Goal: Transaction & Acquisition: Book appointment/travel/reservation

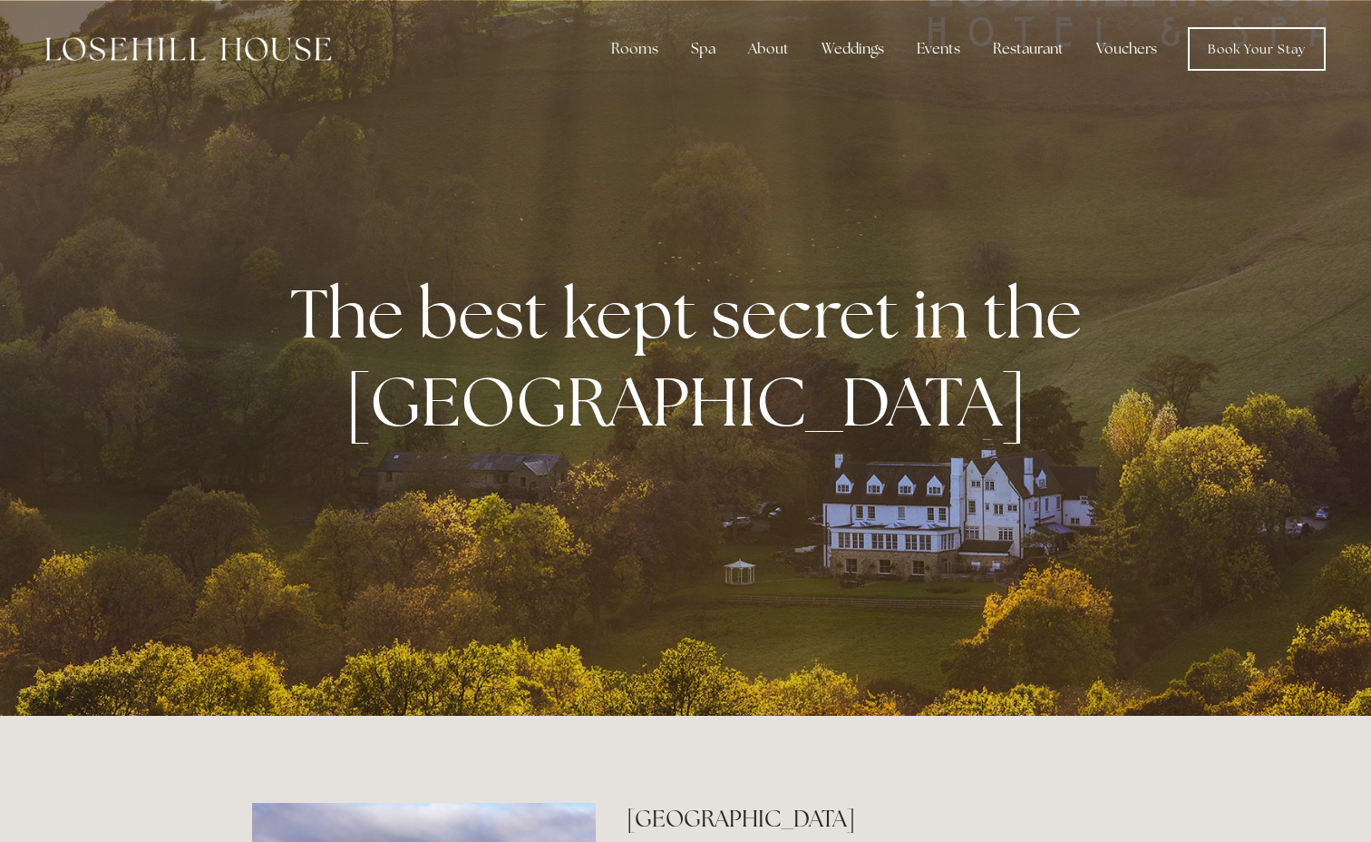
click at [1215, 151] on div at bounding box center [685, 358] width 1371 height 716
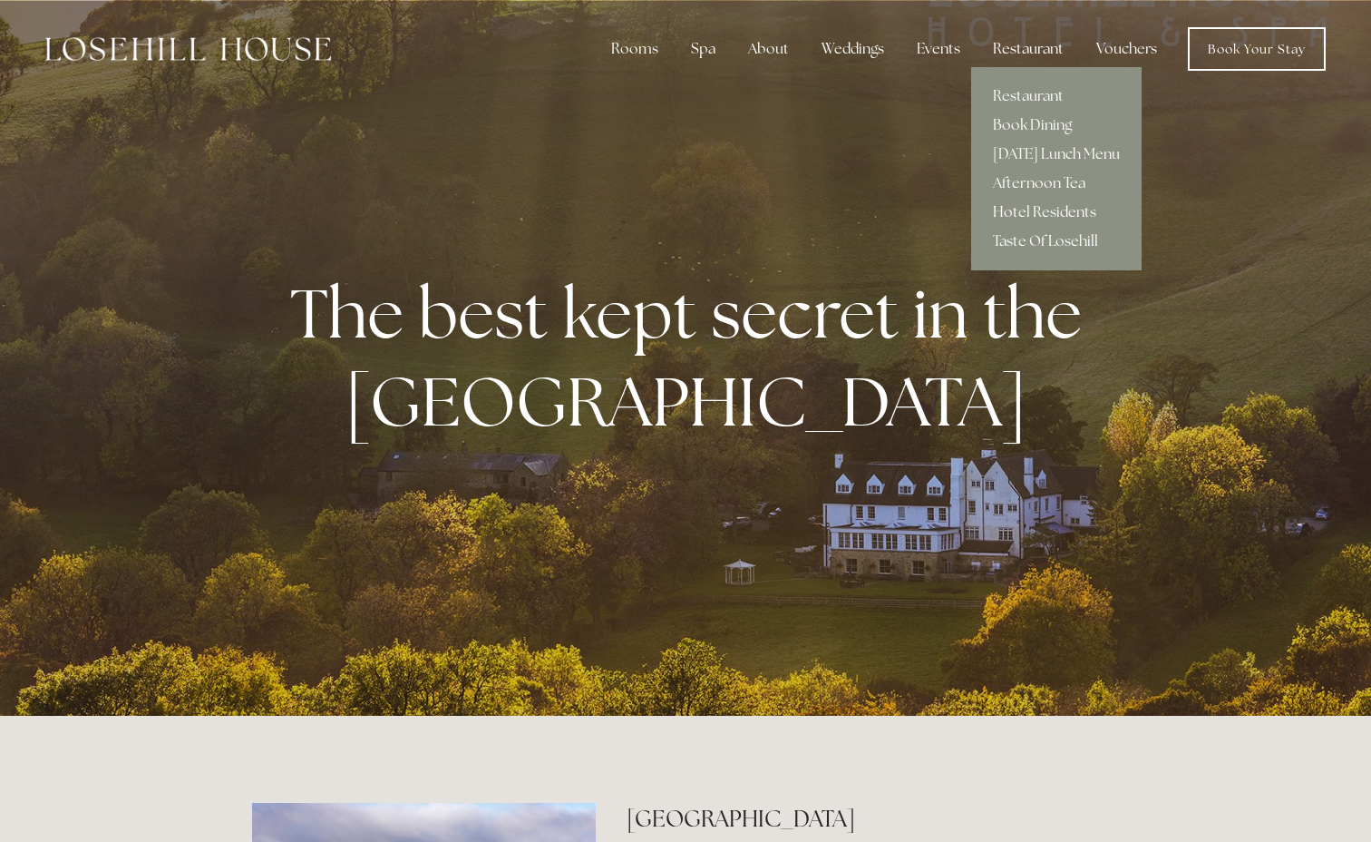
click at [1039, 54] on div "Restaurant" at bounding box center [1029, 49] width 100 height 36
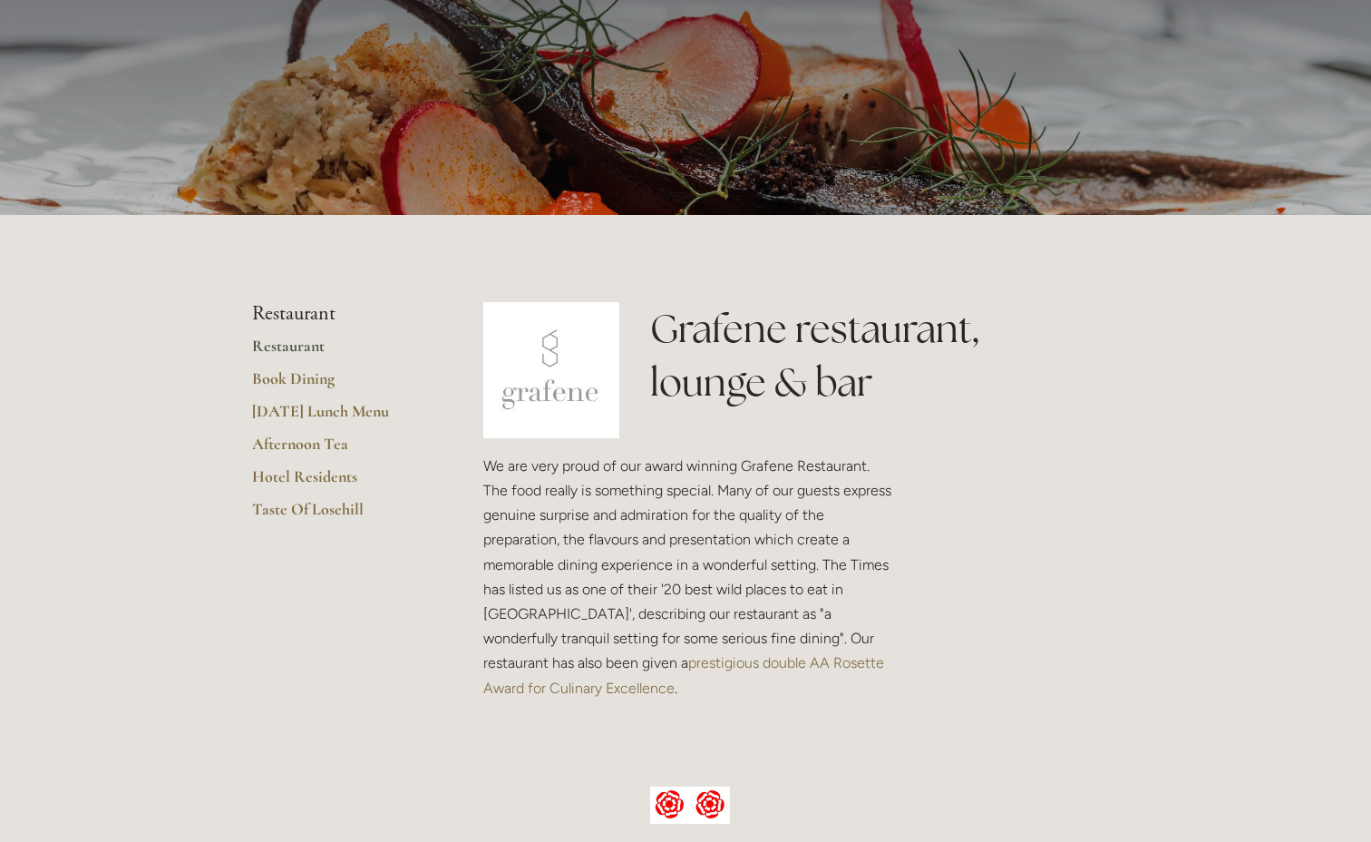
scroll to position [239, 0]
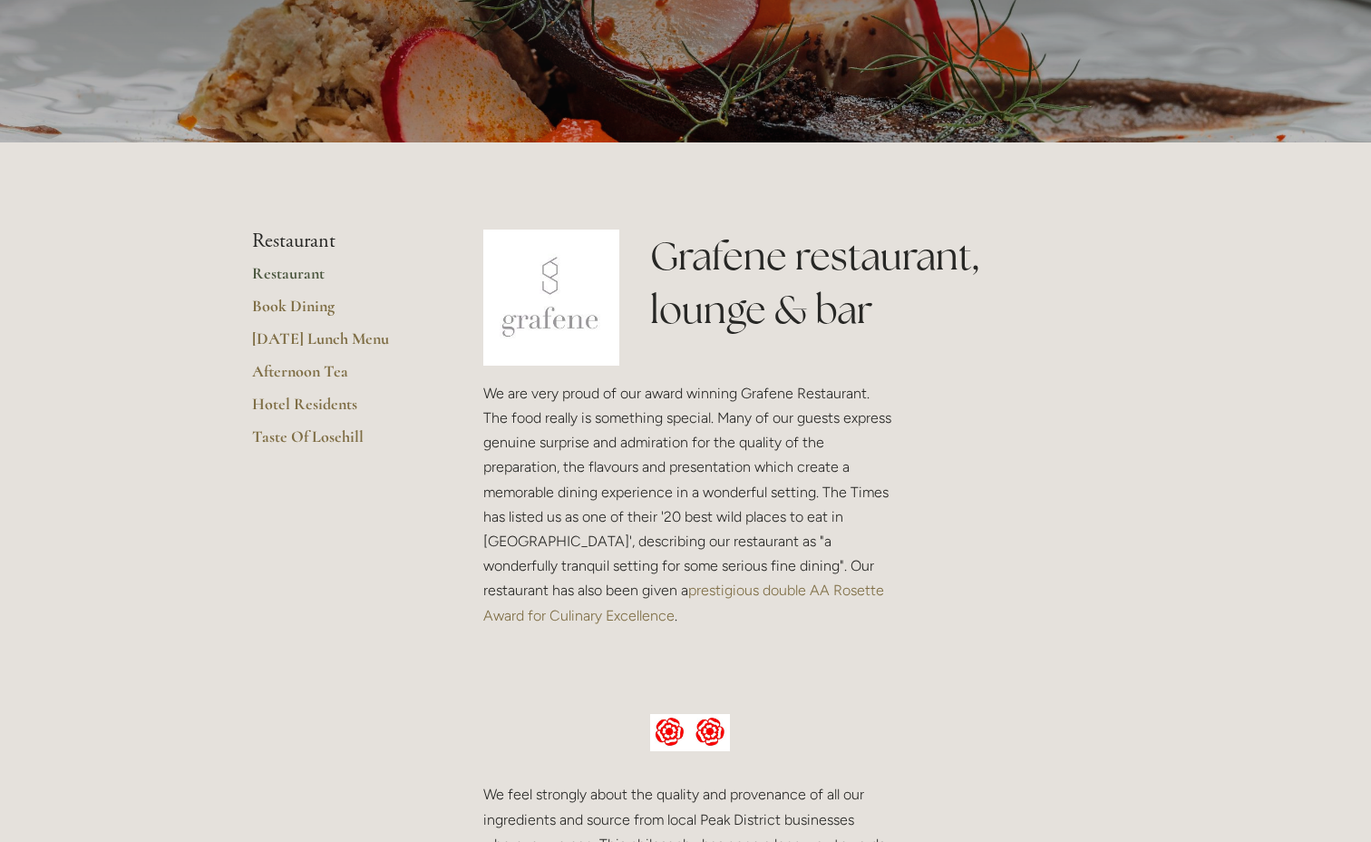
click at [312, 304] on link "Book Dining" at bounding box center [338, 312] width 173 height 33
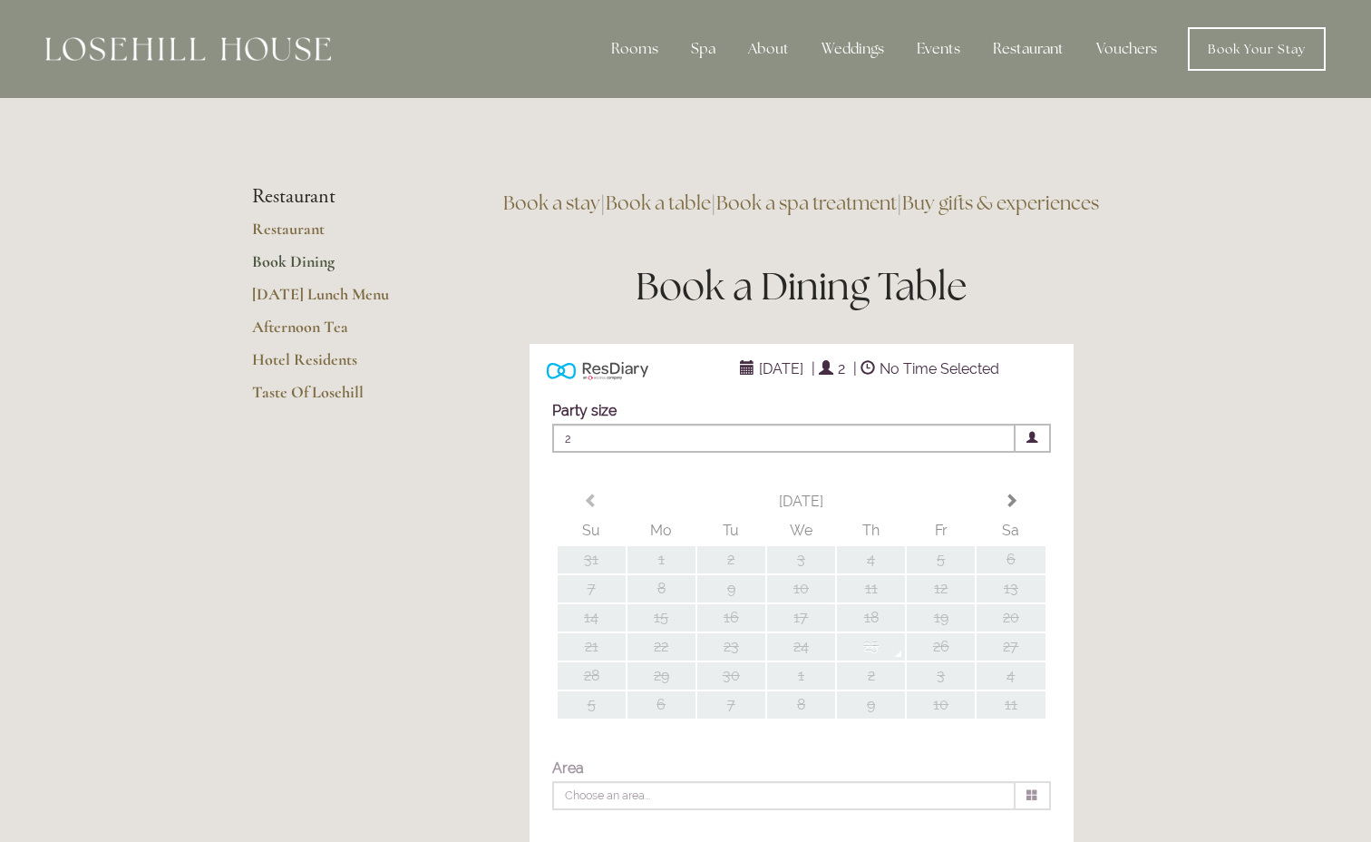
type input "Any Area"
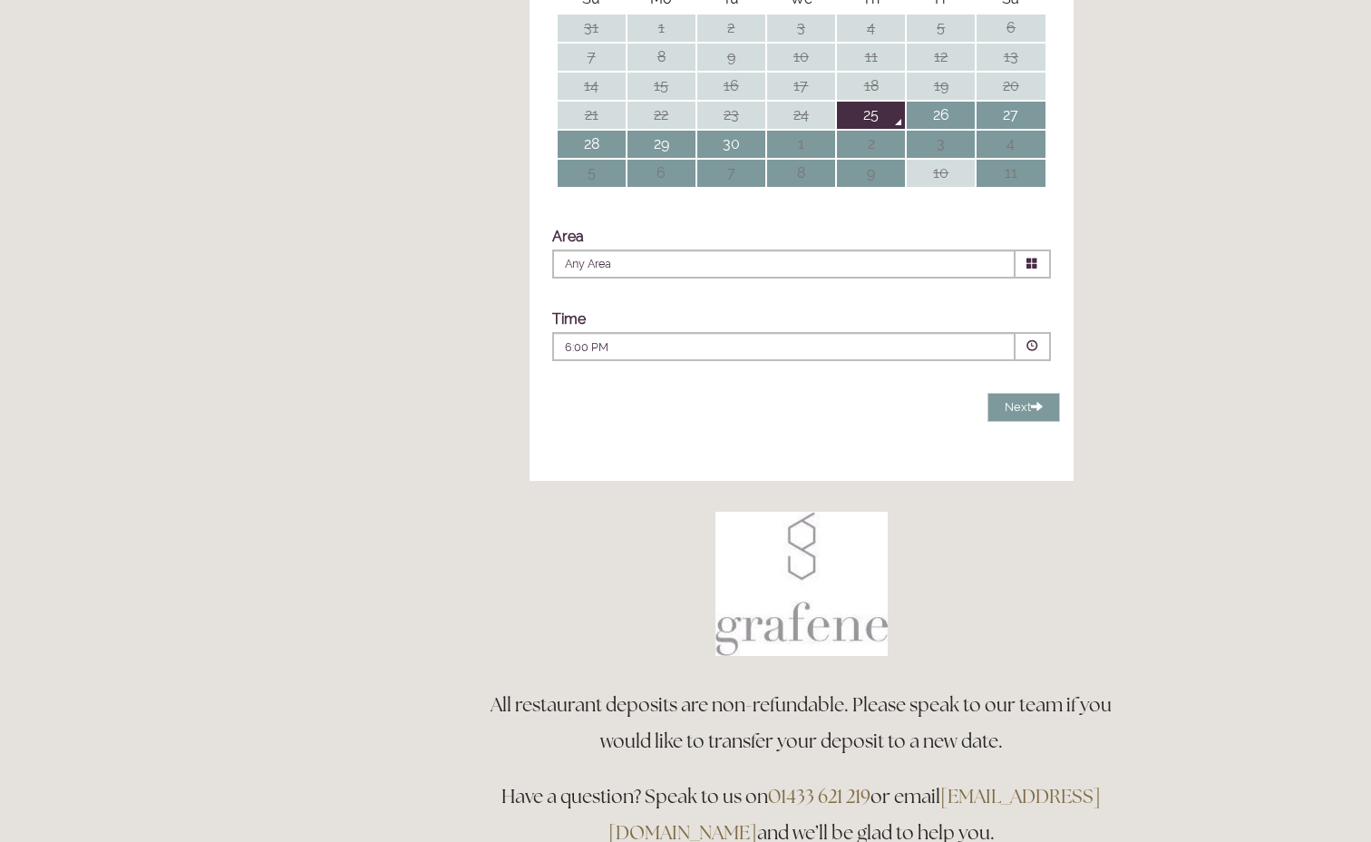
scroll to position [1432, 0]
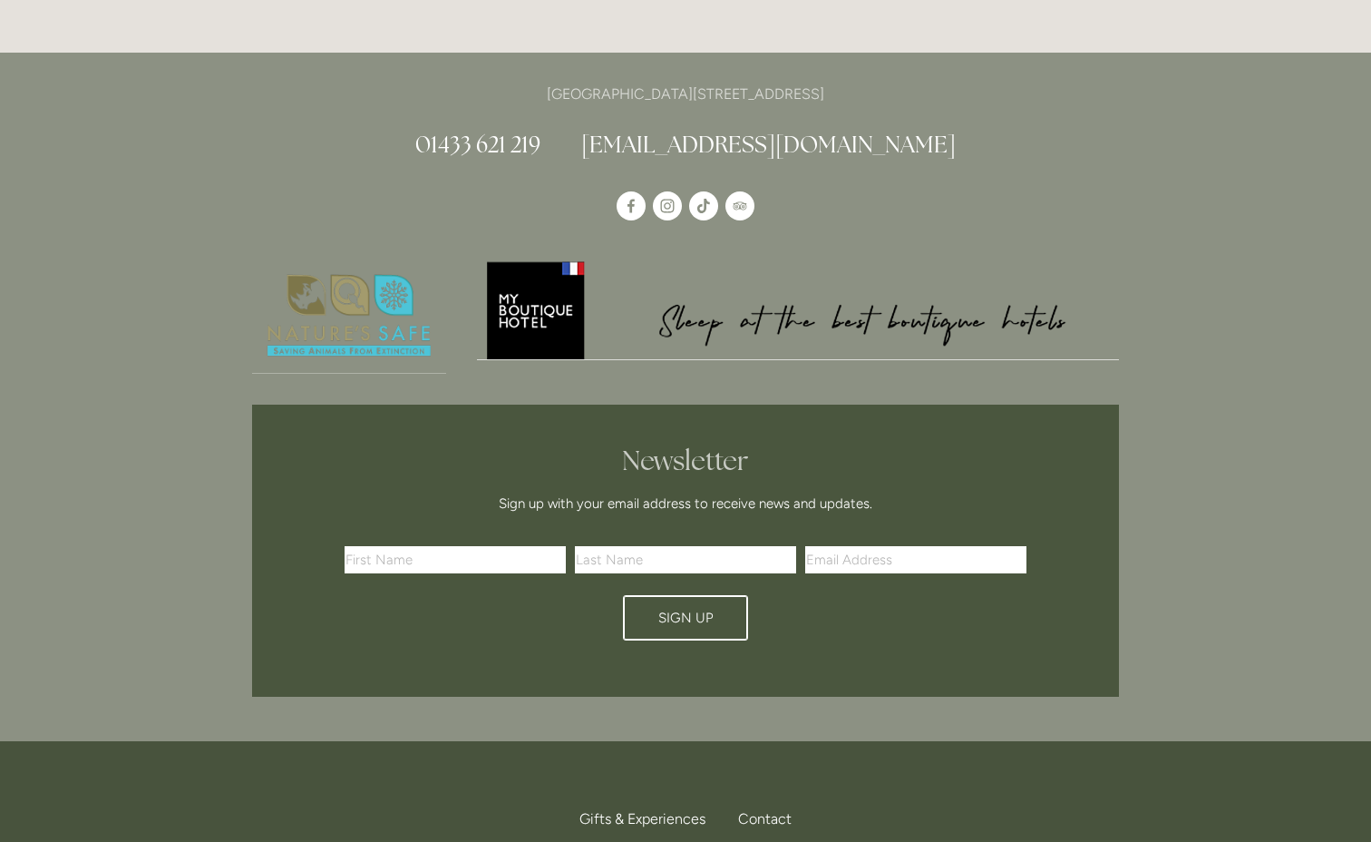
click at [997, 349] on img at bounding box center [798, 308] width 643 height 101
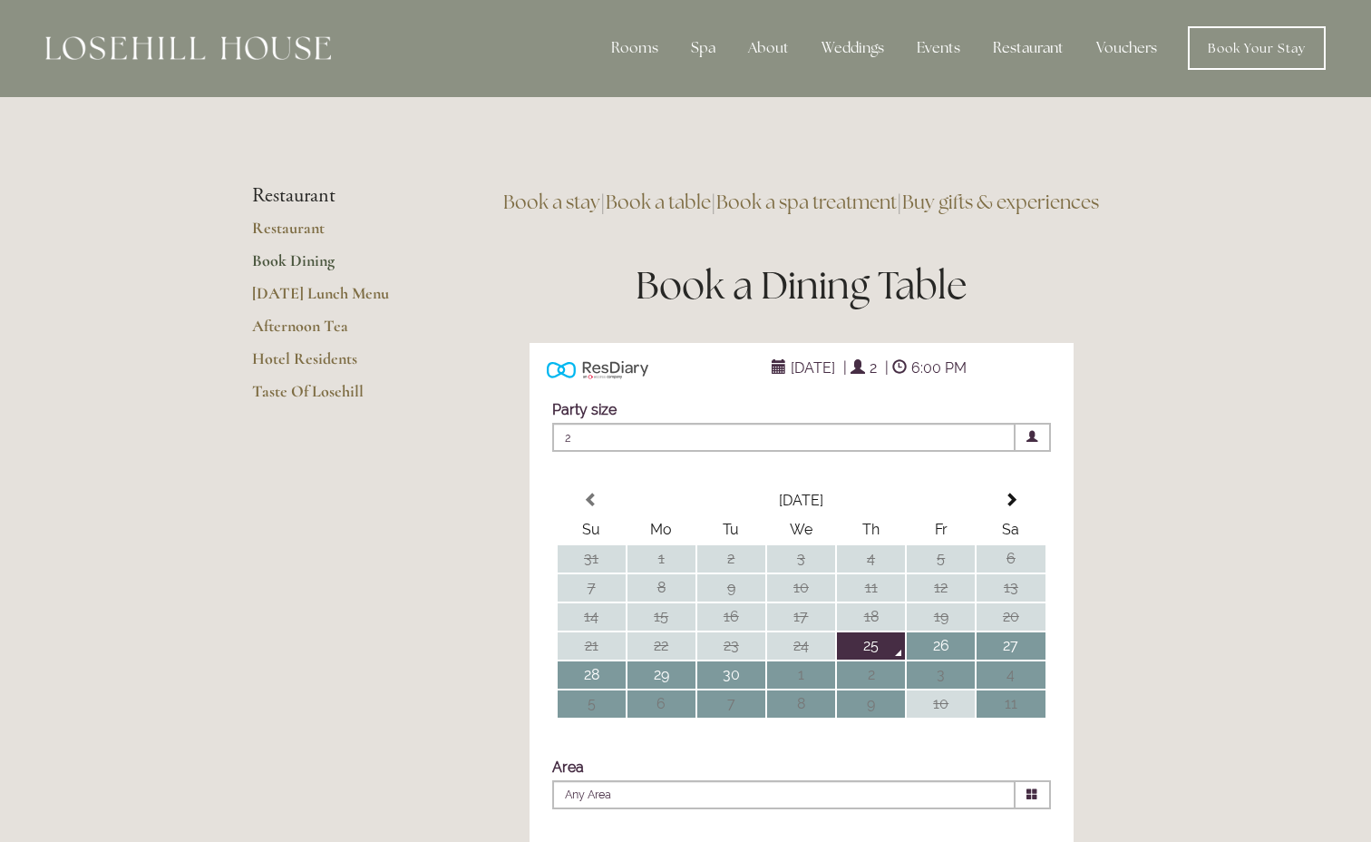
scroll to position [0, 0]
click at [1097, 424] on div "ResDiary Widget September 25, 2025 | 2 | 6:00 PM Choose a Venue" at bounding box center [801, 678] width 636 height 669
